Goal: Obtain resource: Download file/media

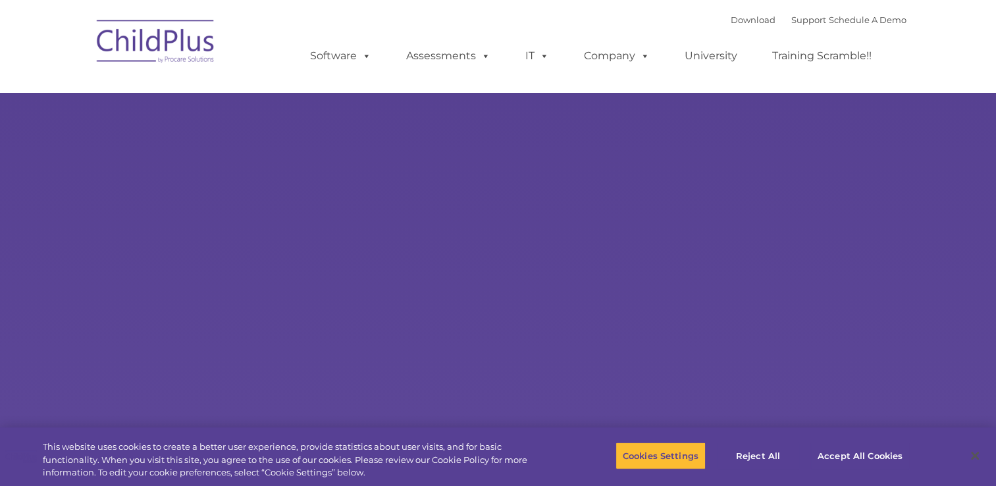
select select "MEDIUM"
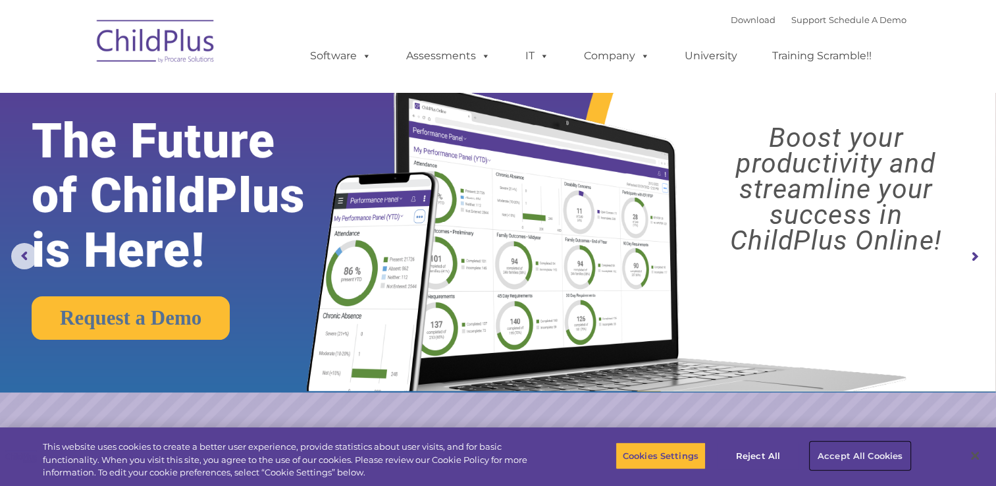
click at [851, 458] on button "Accept All Cookies" at bounding box center [859, 456] width 99 height 28
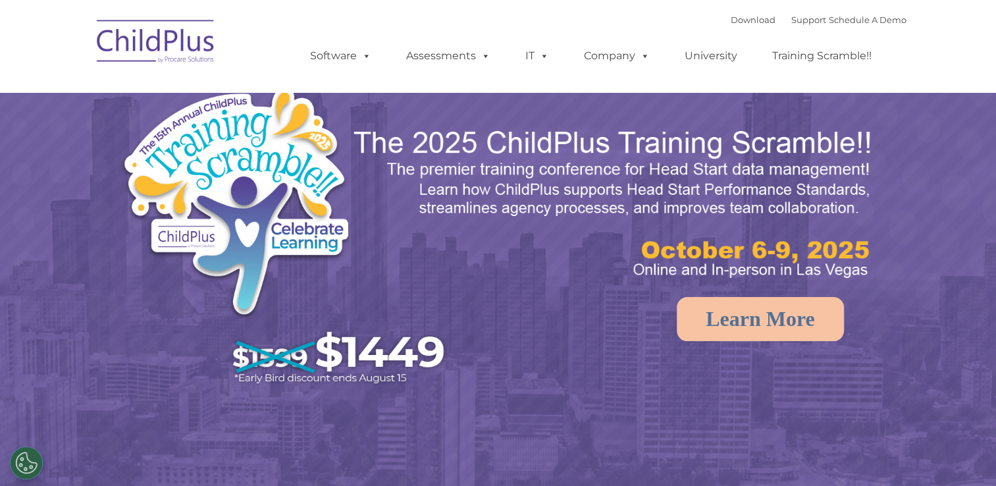
select select "MEDIUM"
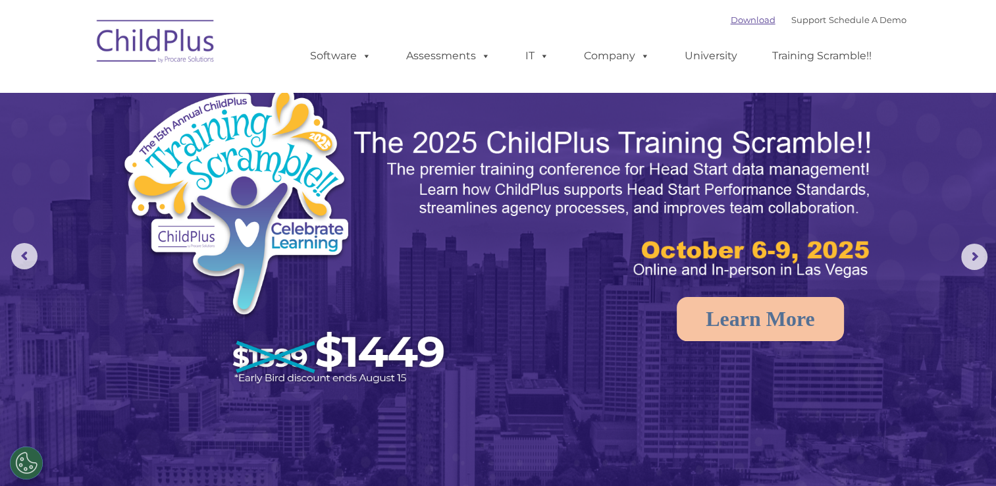
click at [731, 18] on link "Download" at bounding box center [753, 19] width 45 height 11
